Goal: Information Seeking & Learning: Learn about a topic

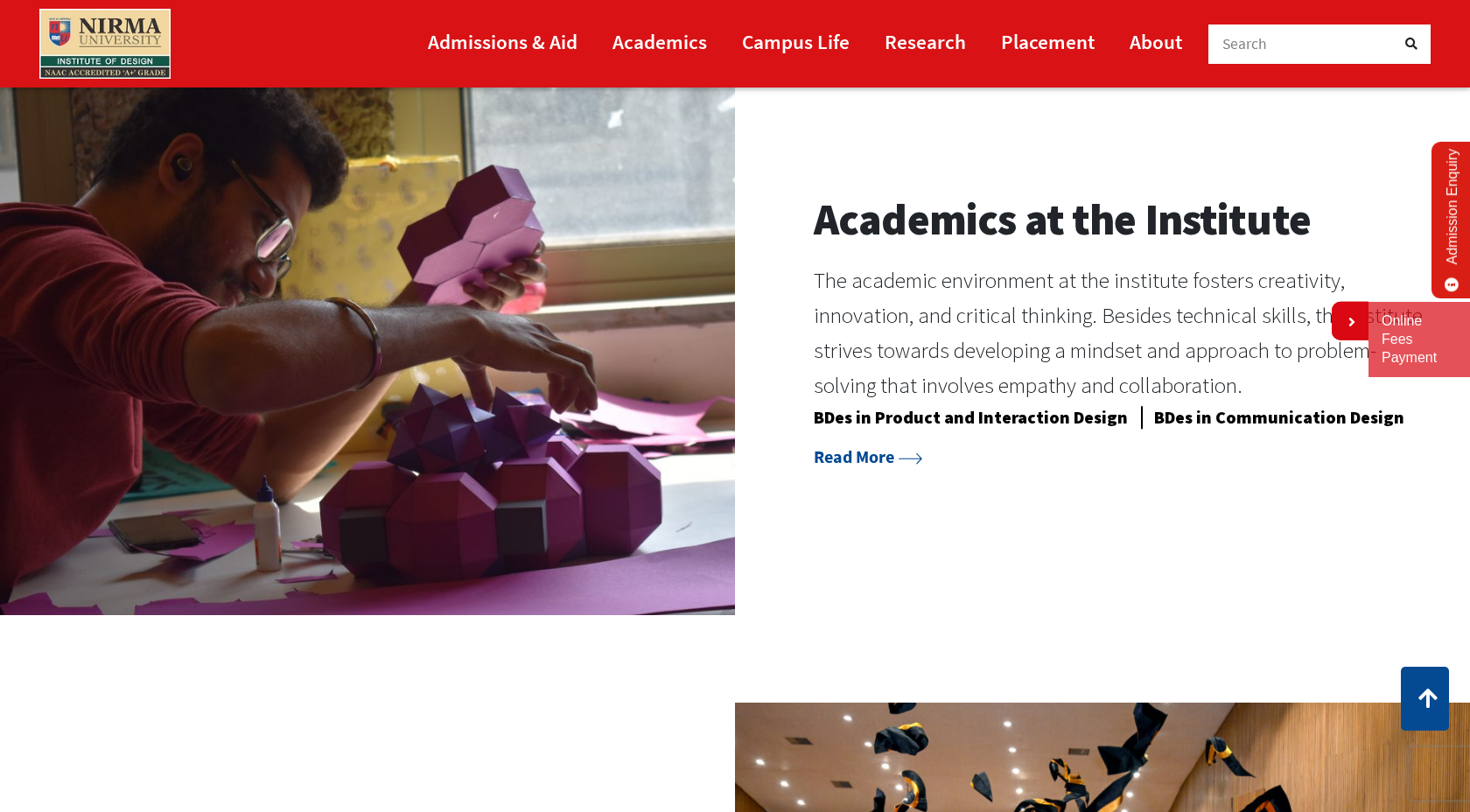
scroll to position [1512, 0]
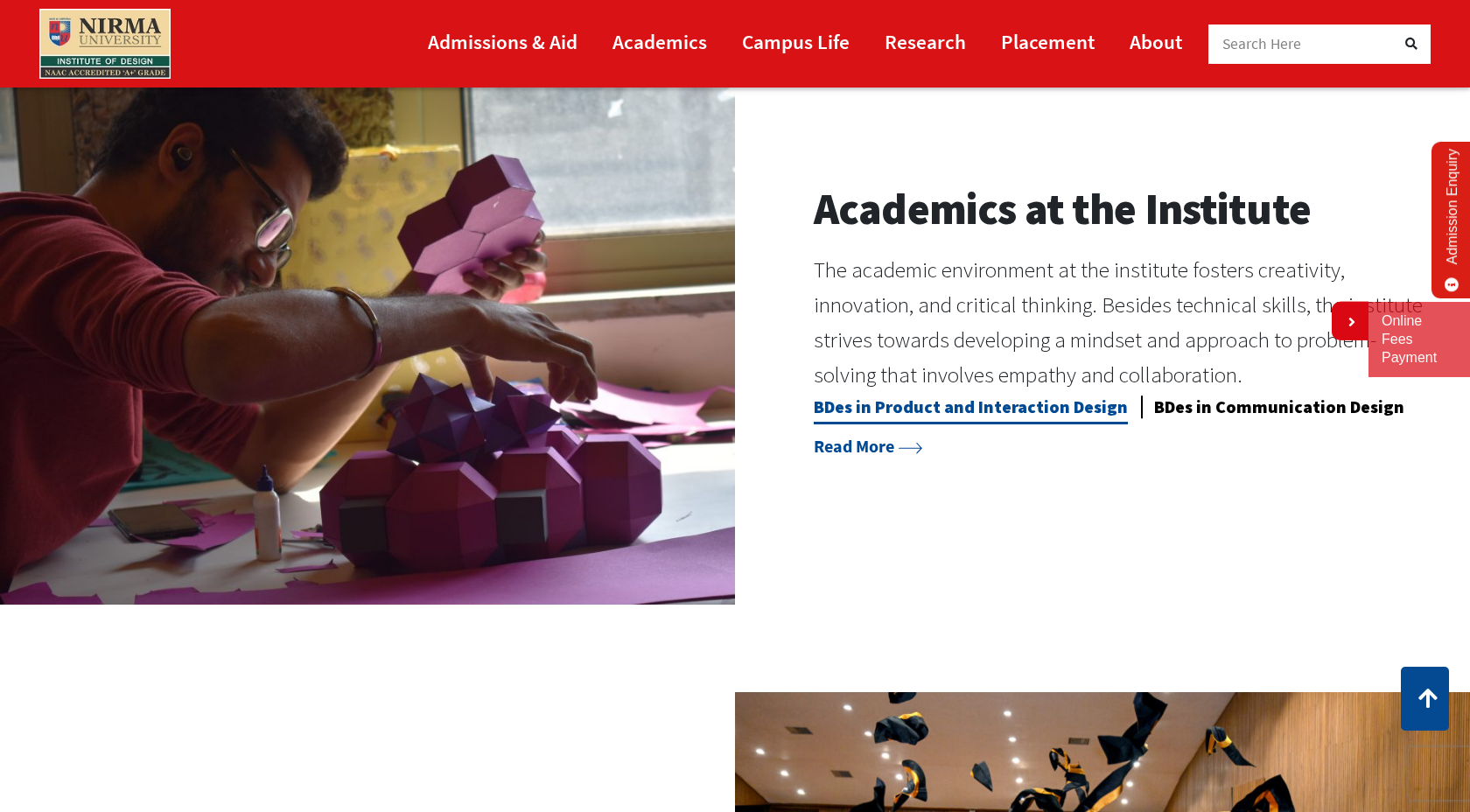
click at [837, 406] on link "BDes in Product and Interaction Design" at bounding box center [971, 410] width 314 height 29
click at [1270, 401] on link "BDes in Communication Design" at bounding box center [1278, 410] width 250 height 29
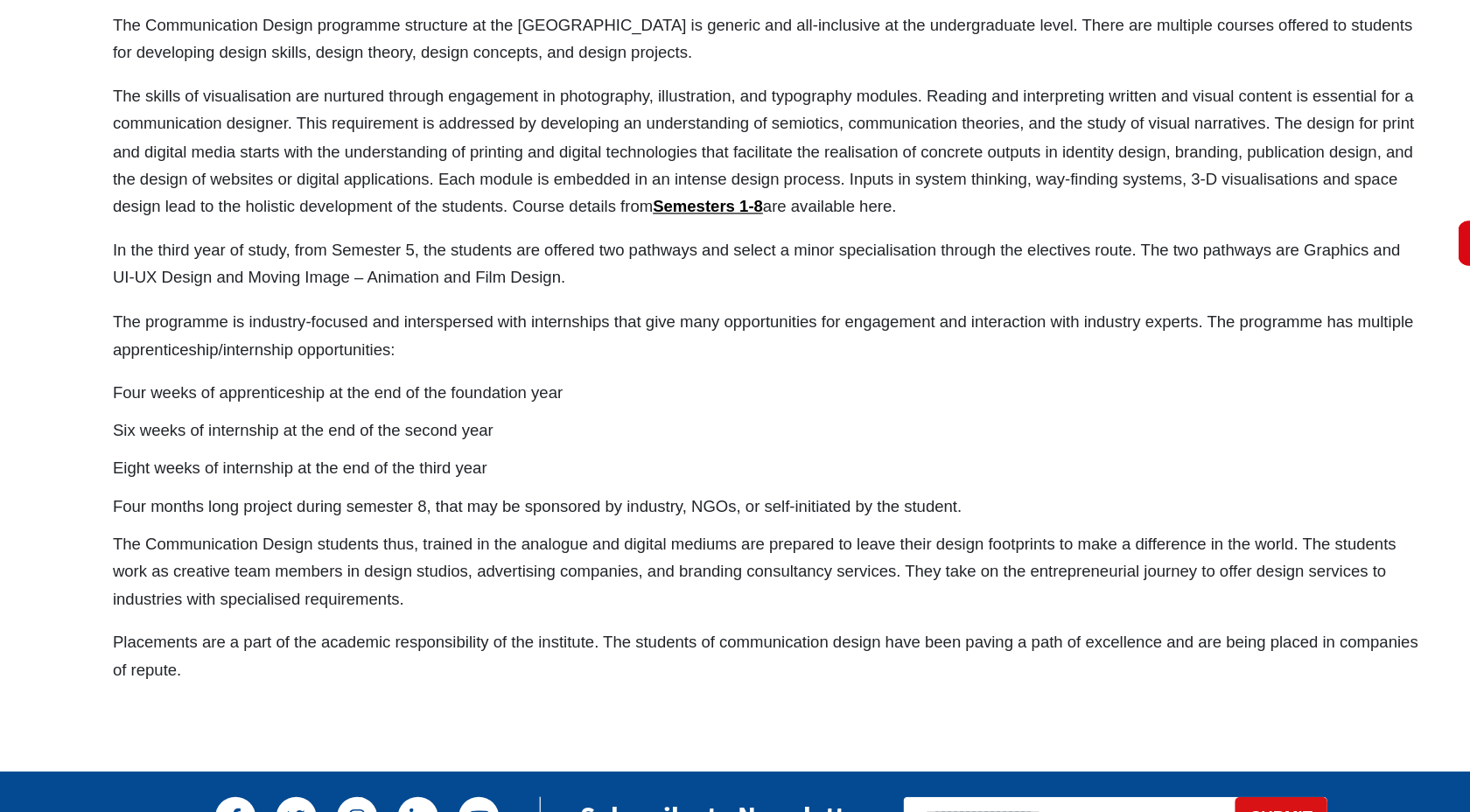
scroll to position [1053, 0]
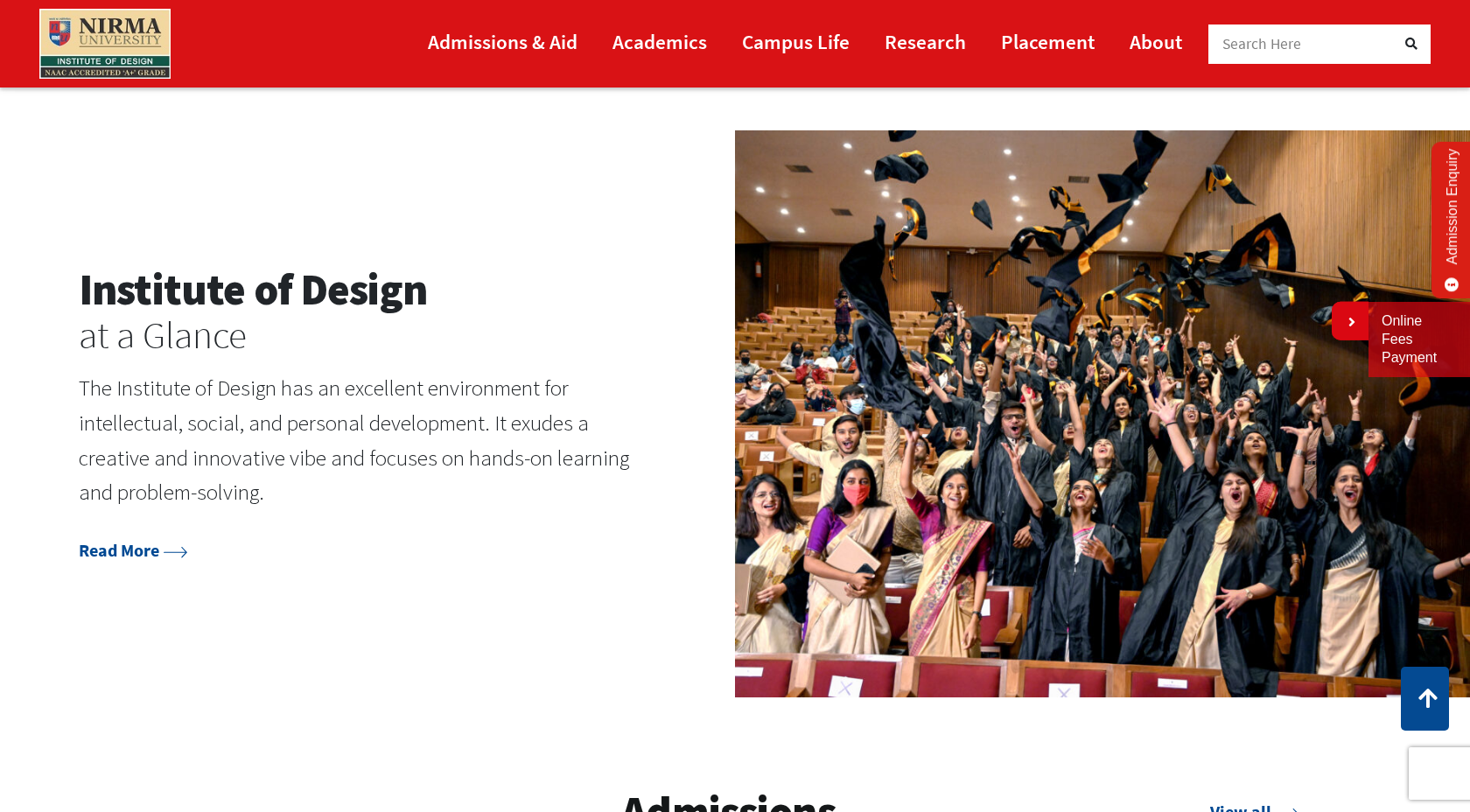
scroll to position [2025, 0]
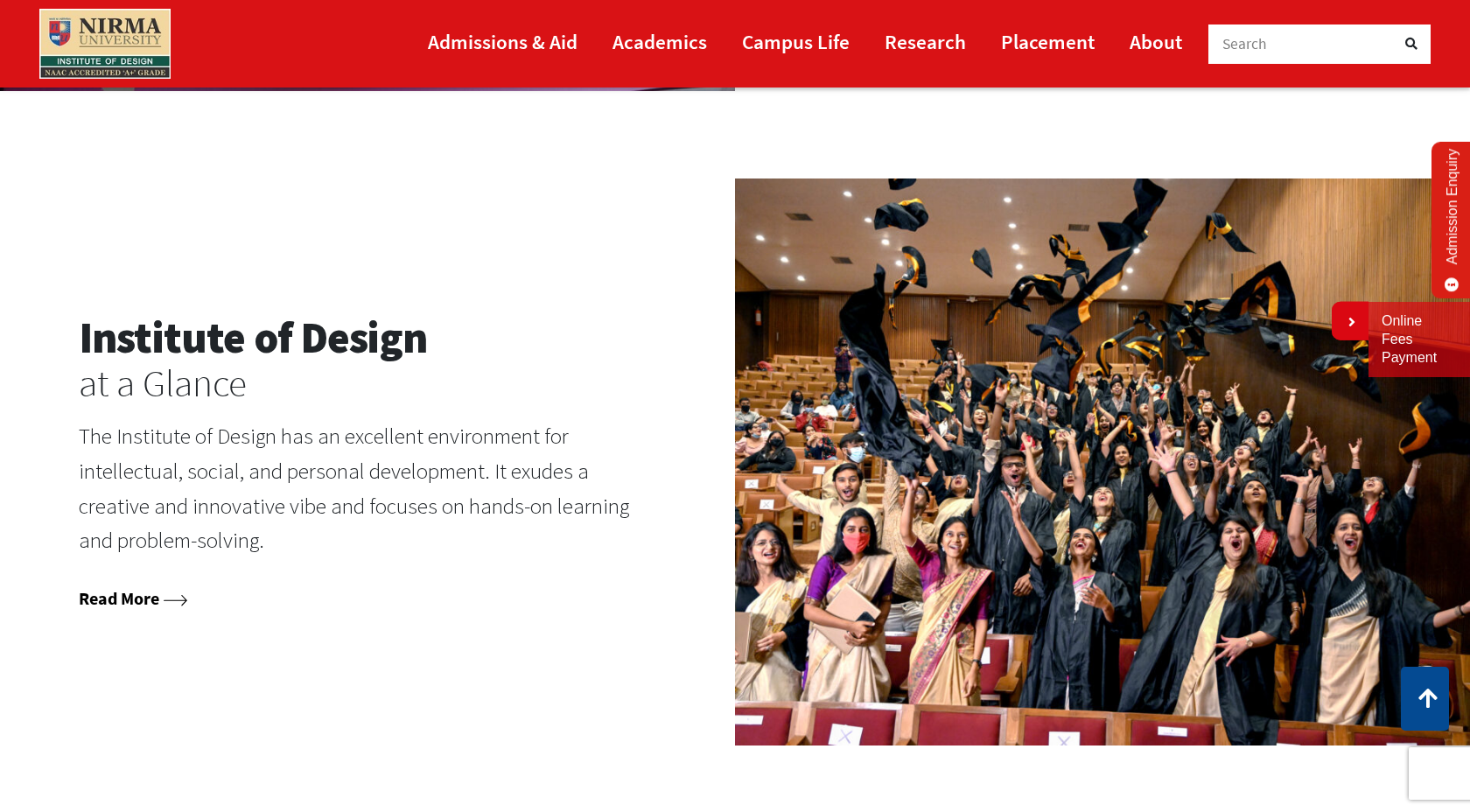
click at [124, 595] on link "Read More" at bounding box center [133, 597] width 109 height 22
